Goal: Find specific page/section: Find specific page/section

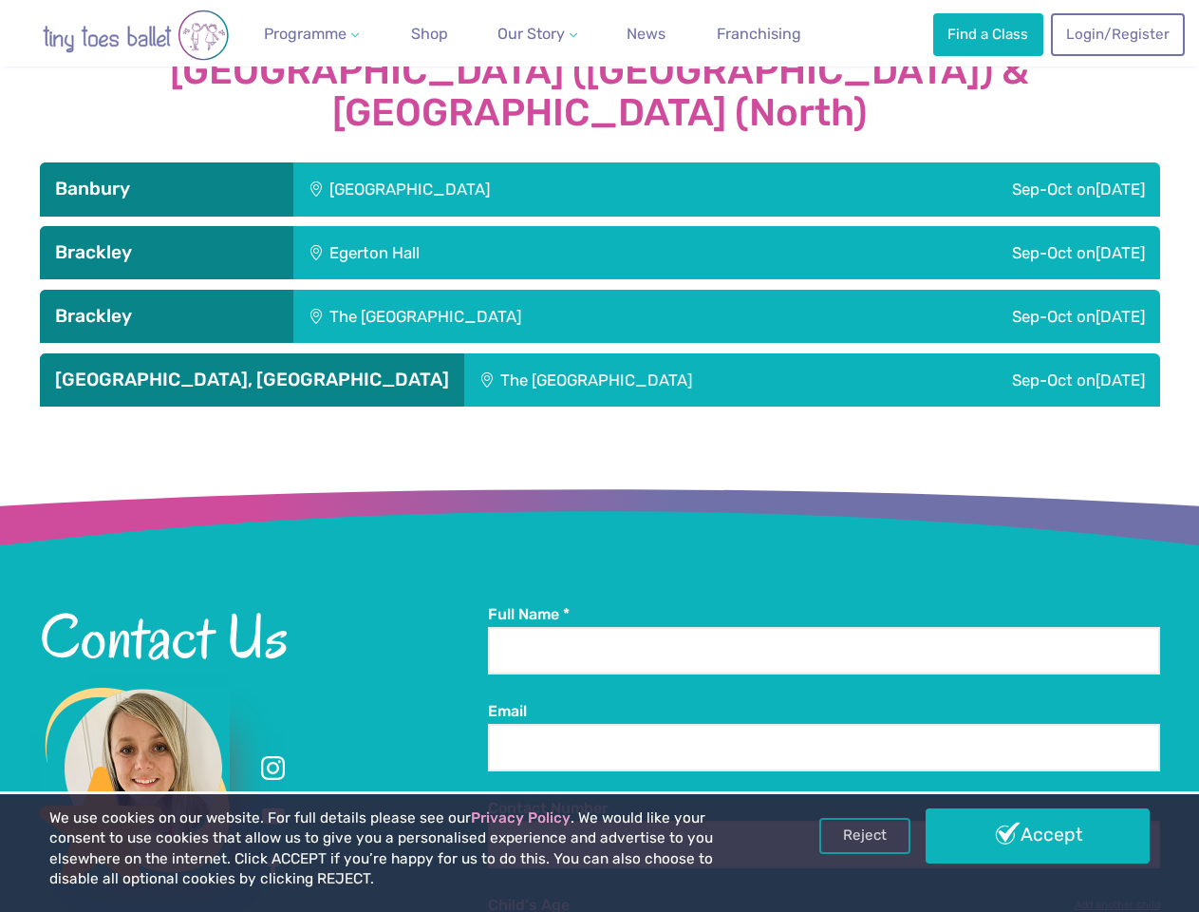
scroll to position [2282, 0]
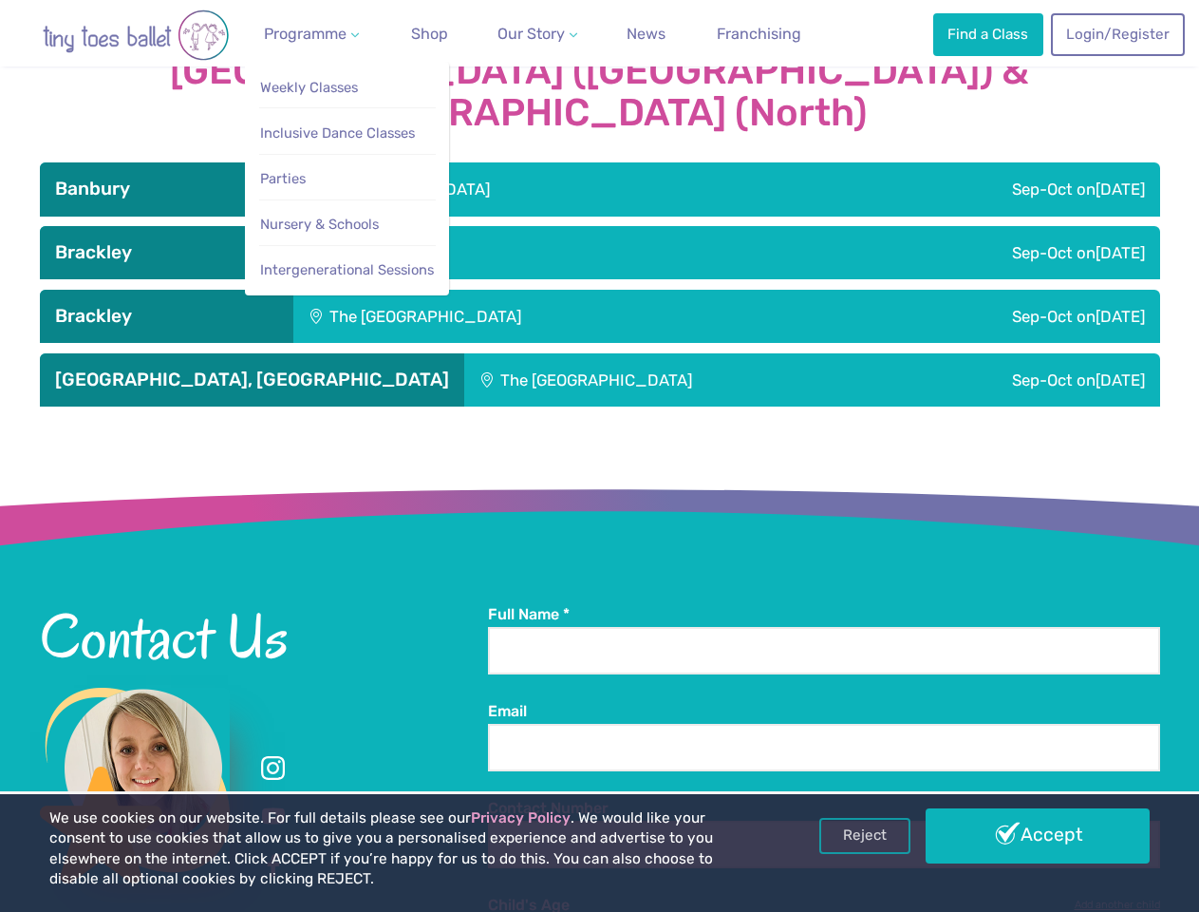
click at [309, 33] on span "Programme" at bounding box center [305, 34] width 83 height 18
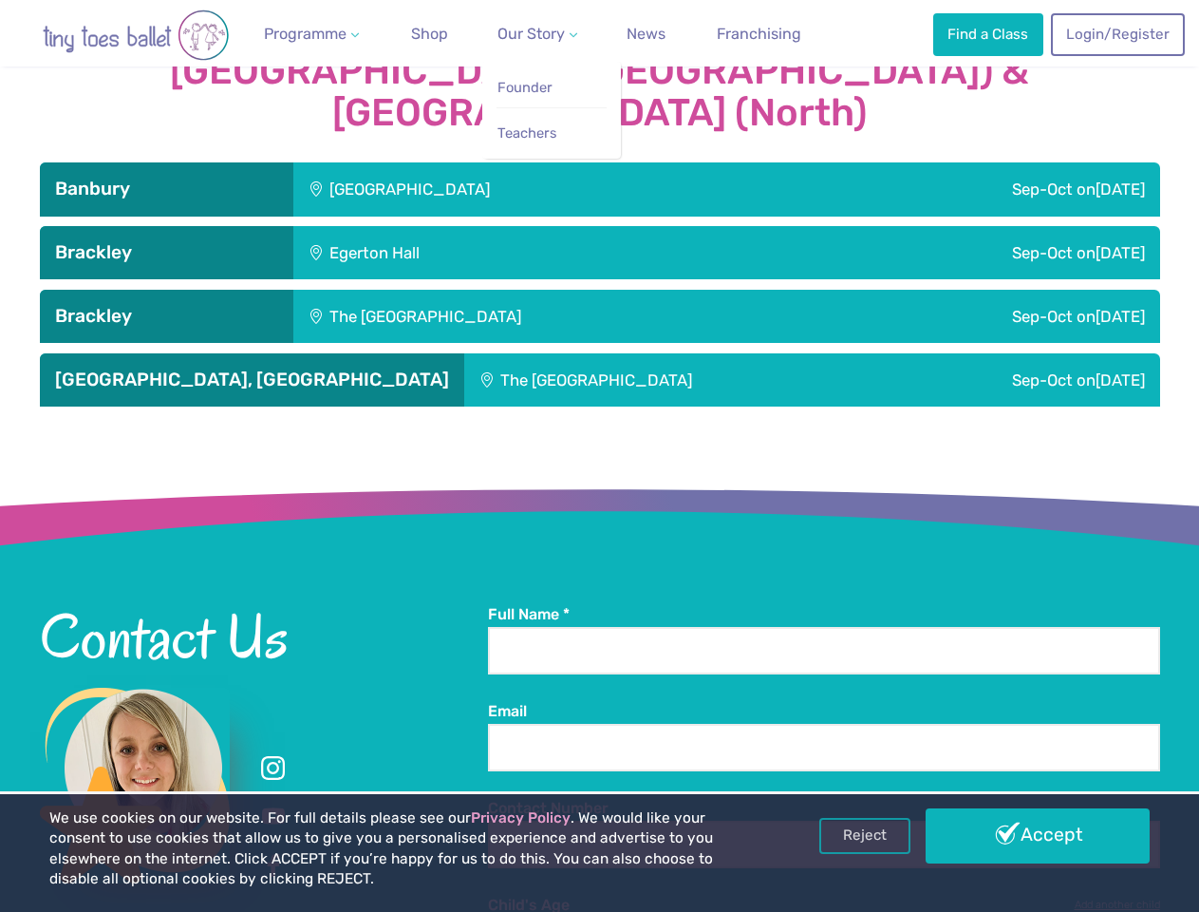
click at [522, 33] on span "Our Story" at bounding box center [531, 34] width 67 height 18
click at [600, 144] on ul "Founder Teachers -" at bounding box center [551, 110] width 139 height 97
click at [600, 226] on div "Egerton Hall" at bounding box center [495, 252] width 404 height 53
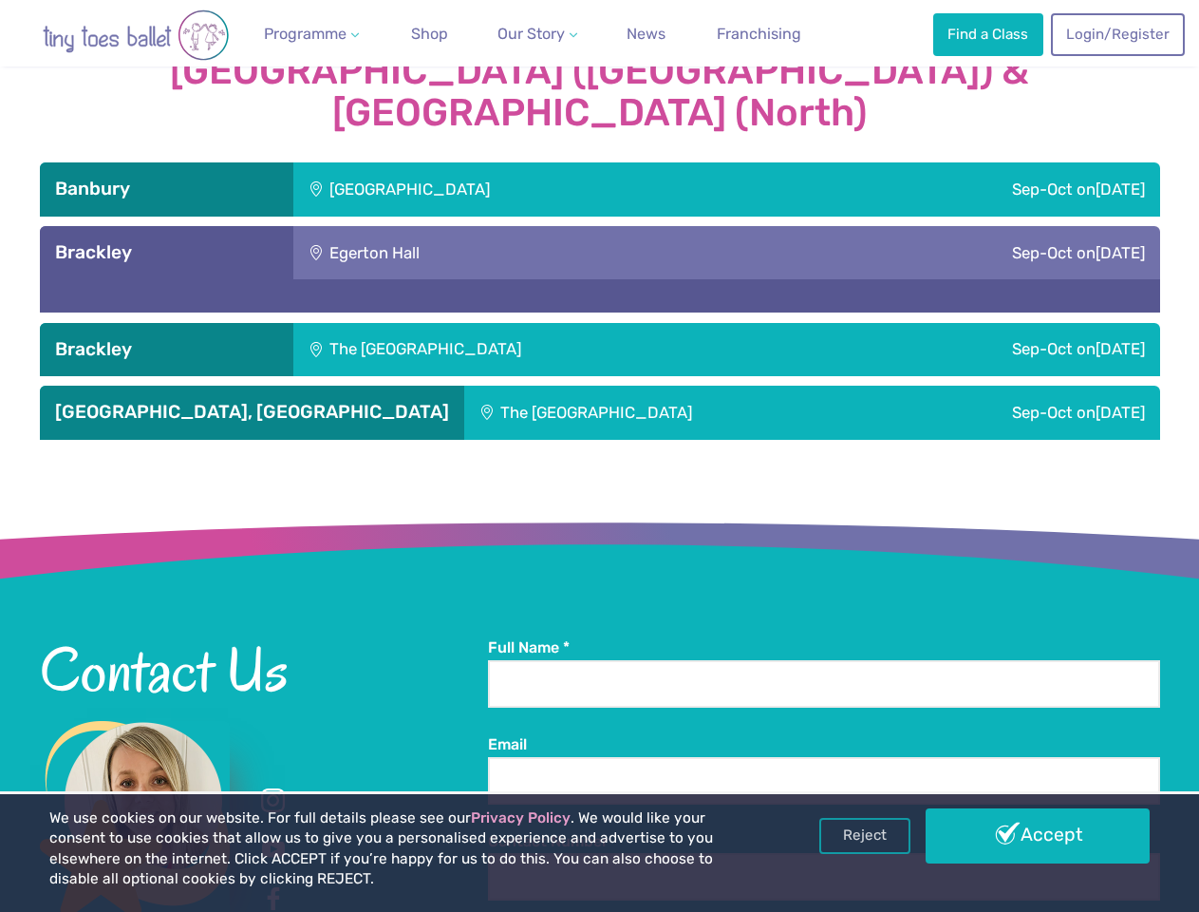
click at [600, 279] on div "Term 1 | From [DATE] Venue: [GEOGRAPHIC_DATA]" at bounding box center [600, 321] width 1121 height 84
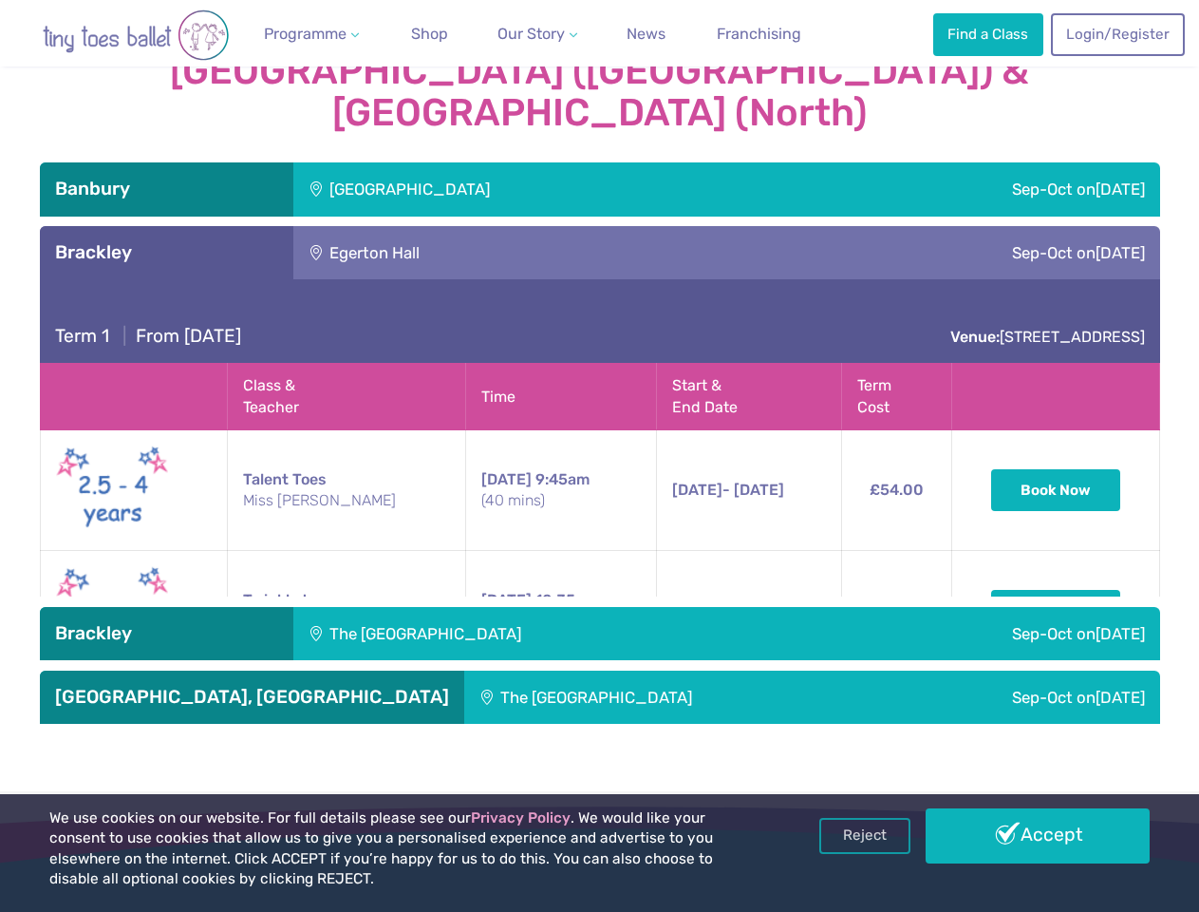
click at [600, 364] on th "Time" at bounding box center [561, 397] width 190 height 66
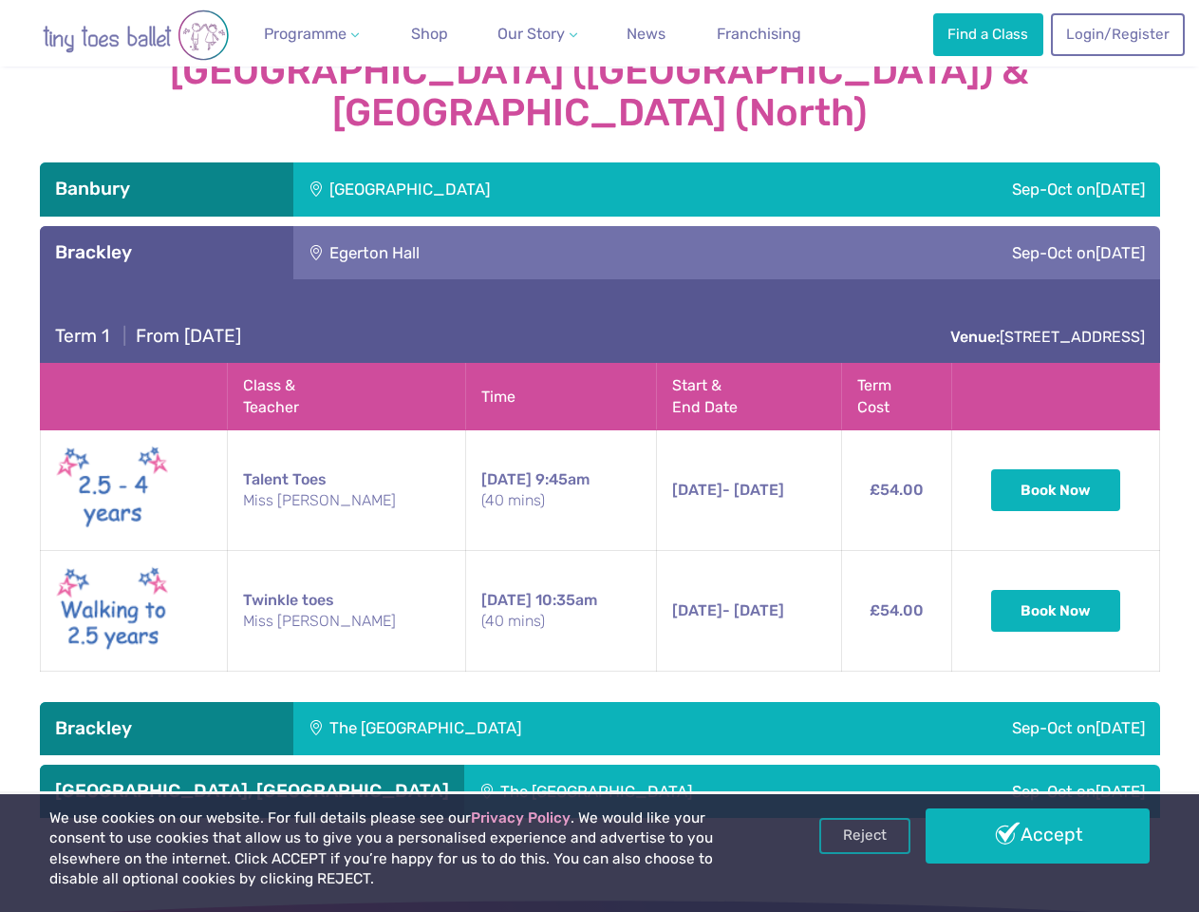
click at [865, 836] on link "Reject" at bounding box center [864, 836] width 91 height 36
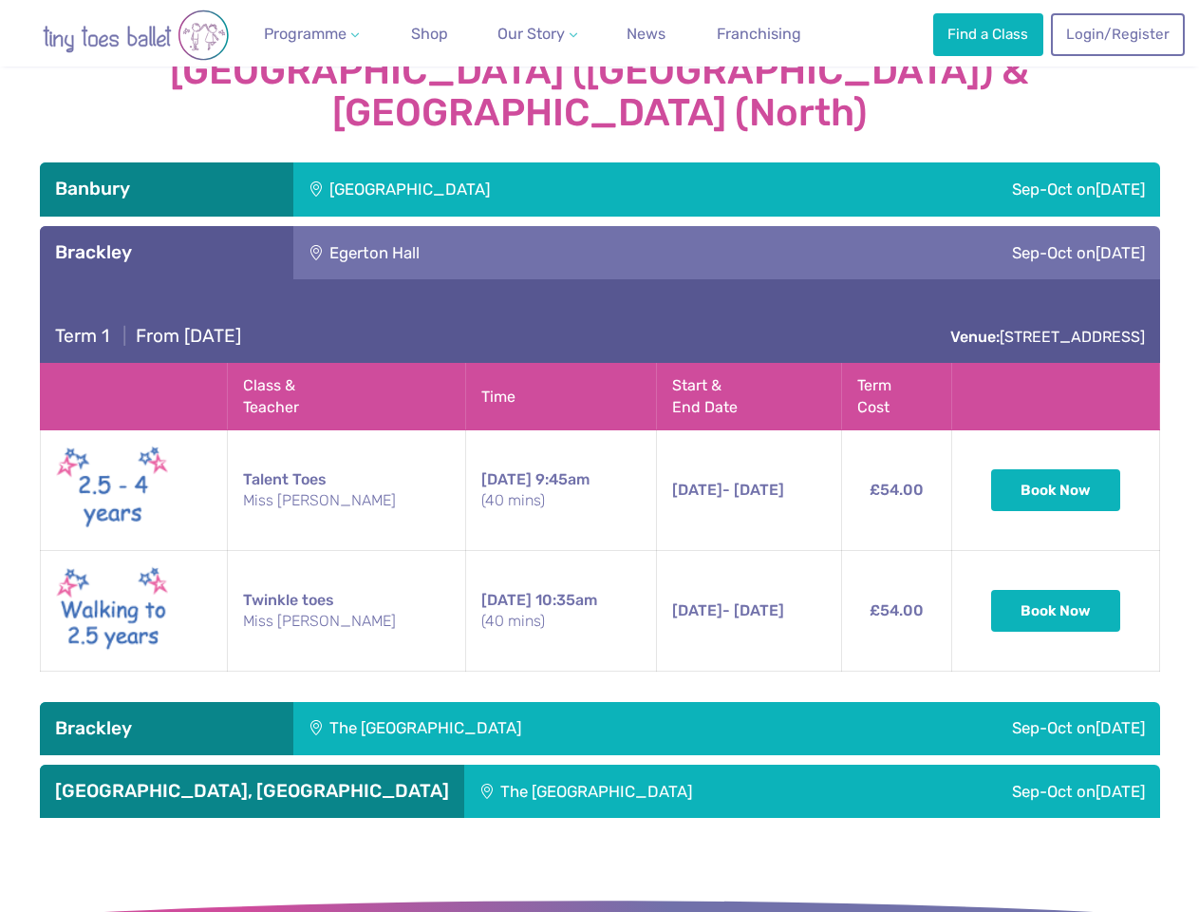
click at [823, 911] on html "Reviews Our Locations Contact Us FAQs Programme Weekly Classes Inclusive Dance …" at bounding box center [599, 336] width 1199 height 5237
